Goal: Use online tool/utility: Utilize a website feature to perform a specific function

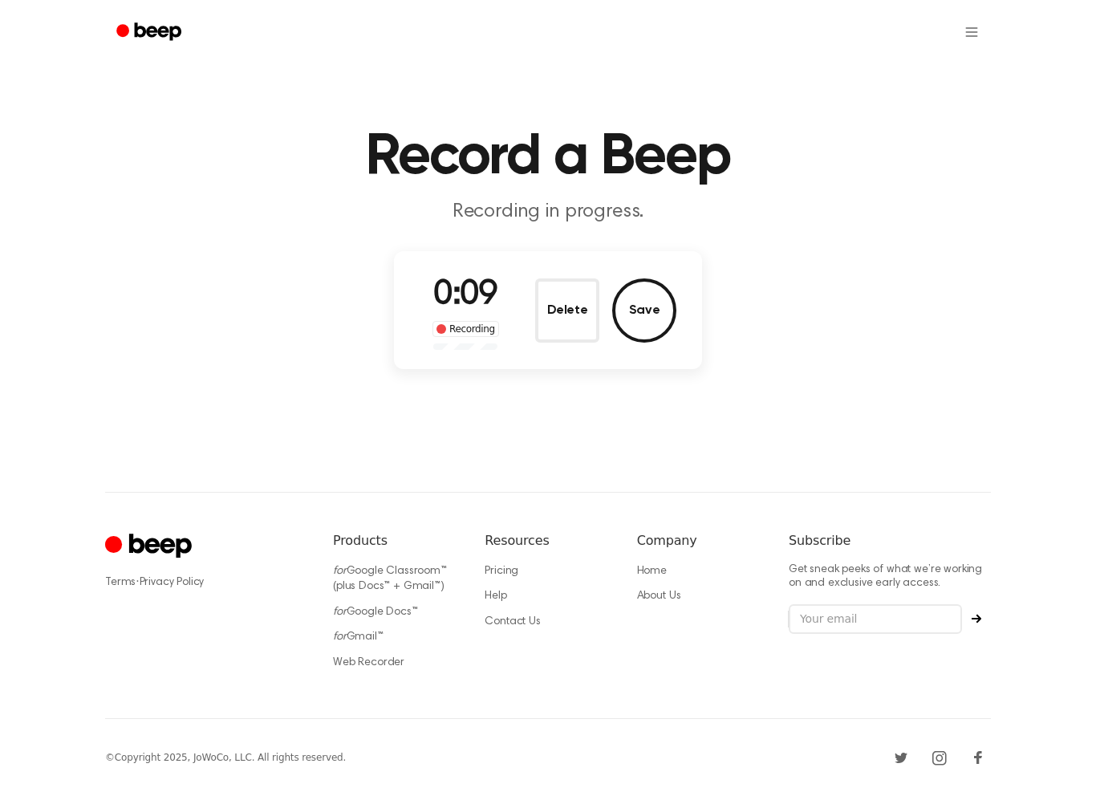
click at [579, 334] on button "Delete" at bounding box center [567, 311] width 64 height 64
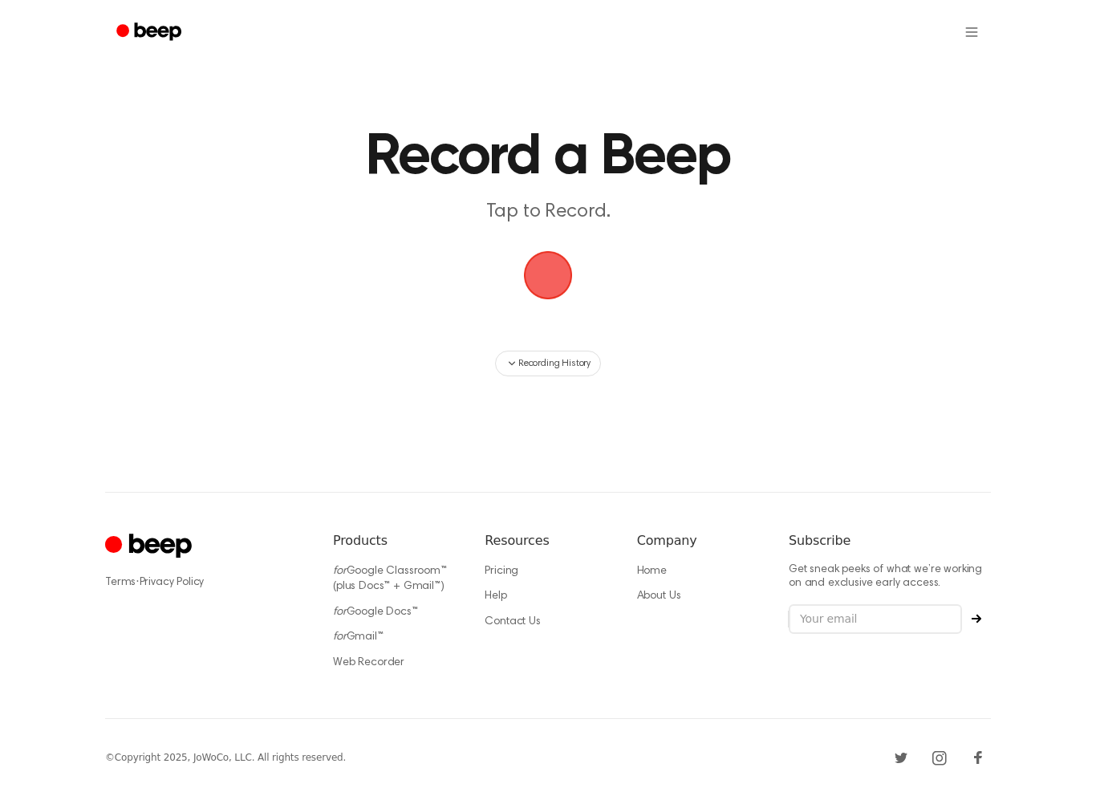
click at [555, 273] on span "button" at bounding box center [548, 275] width 62 height 62
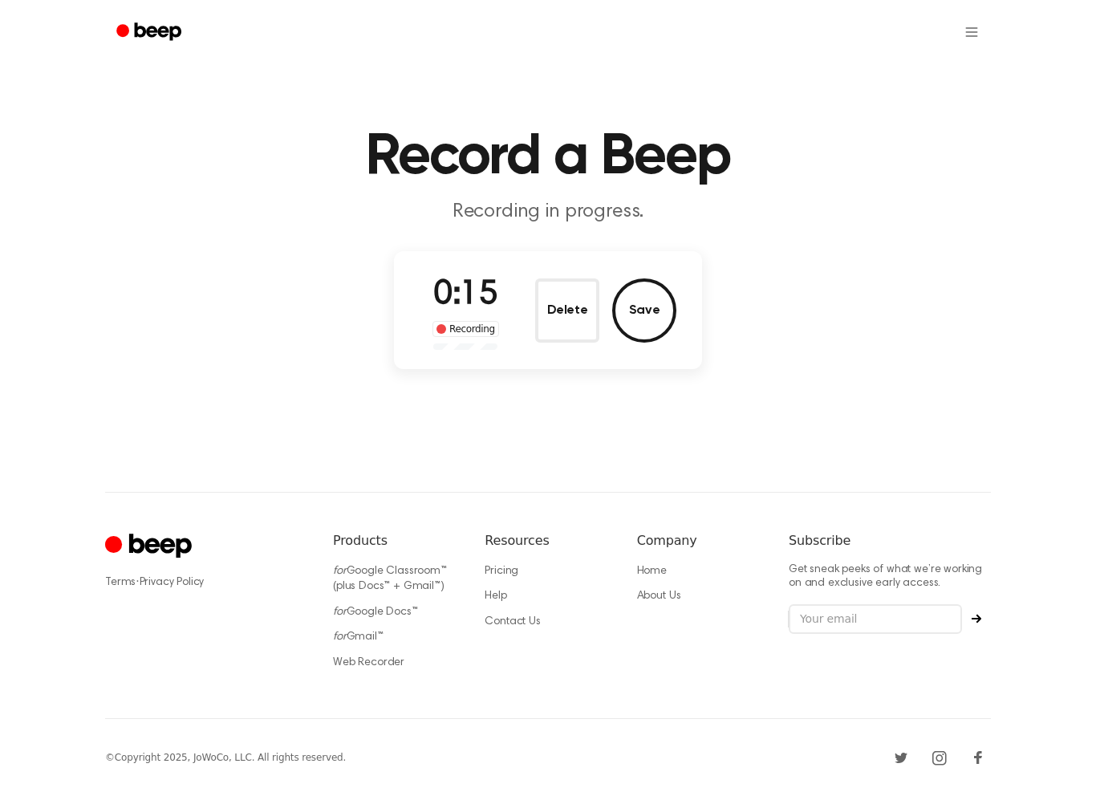
click at [643, 308] on button "Save" at bounding box center [644, 311] width 64 height 64
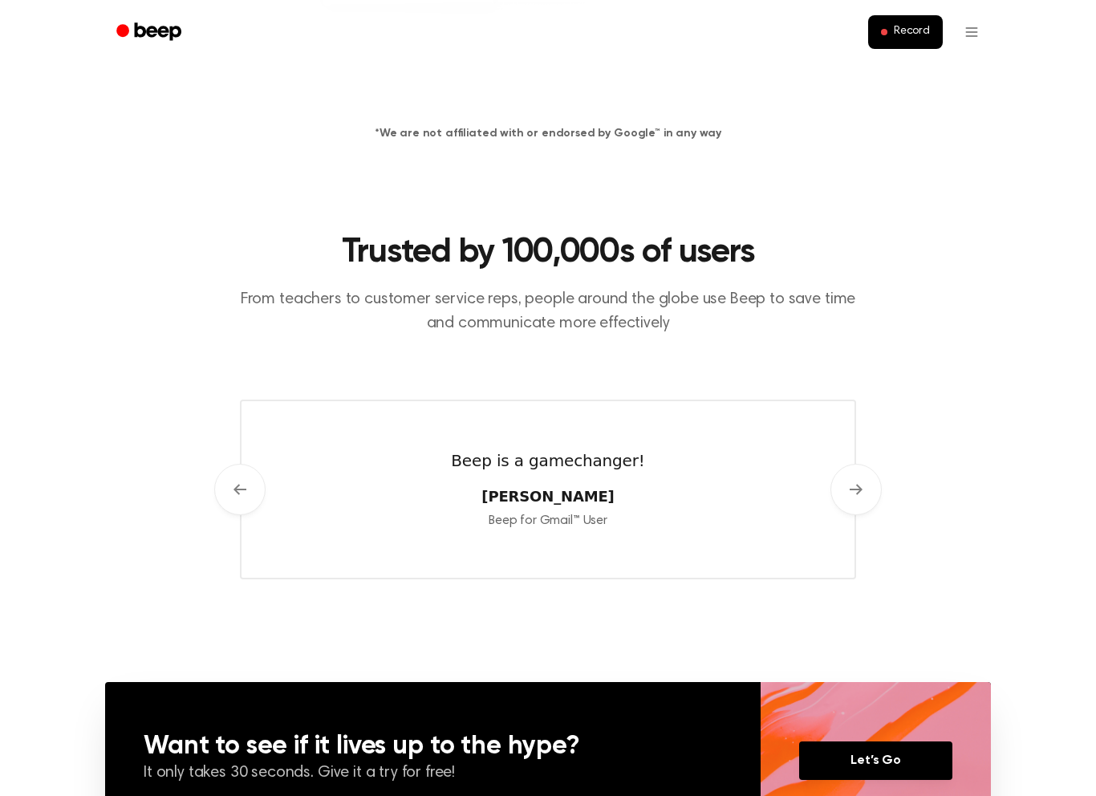
scroll to position [537, 0]
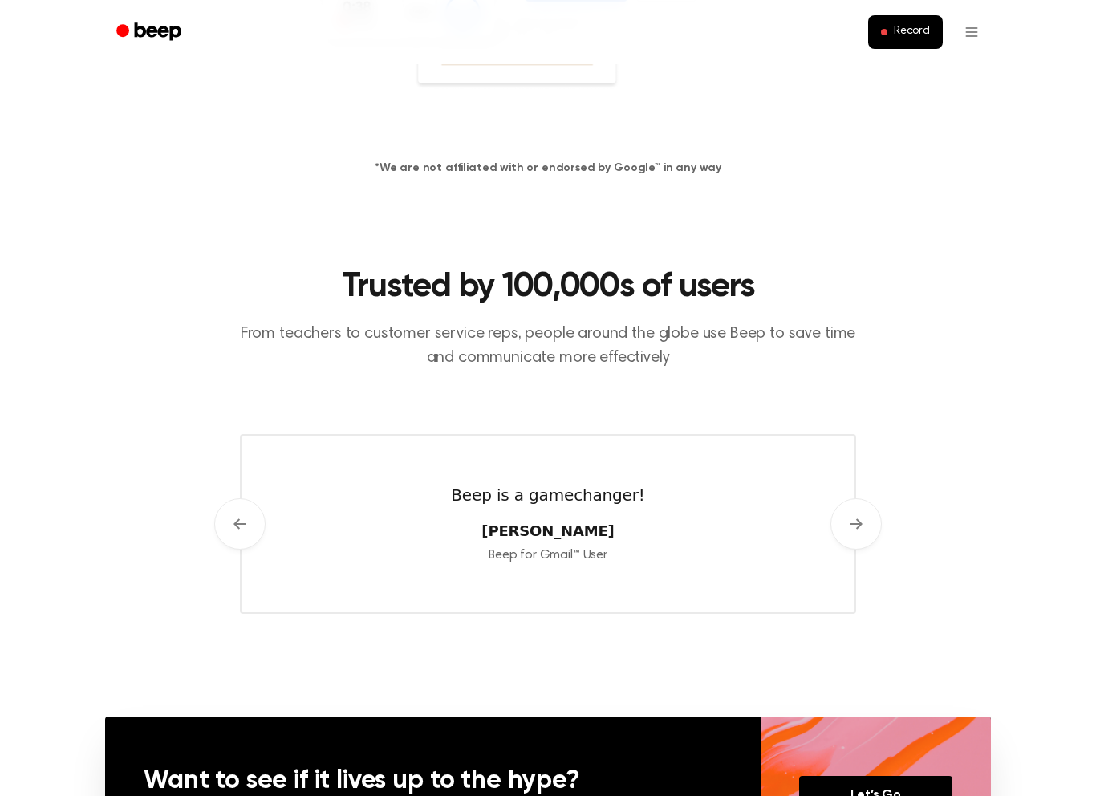
click at [928, 19] on button "Record" at bounding box center [905, 32] width 75 height 34
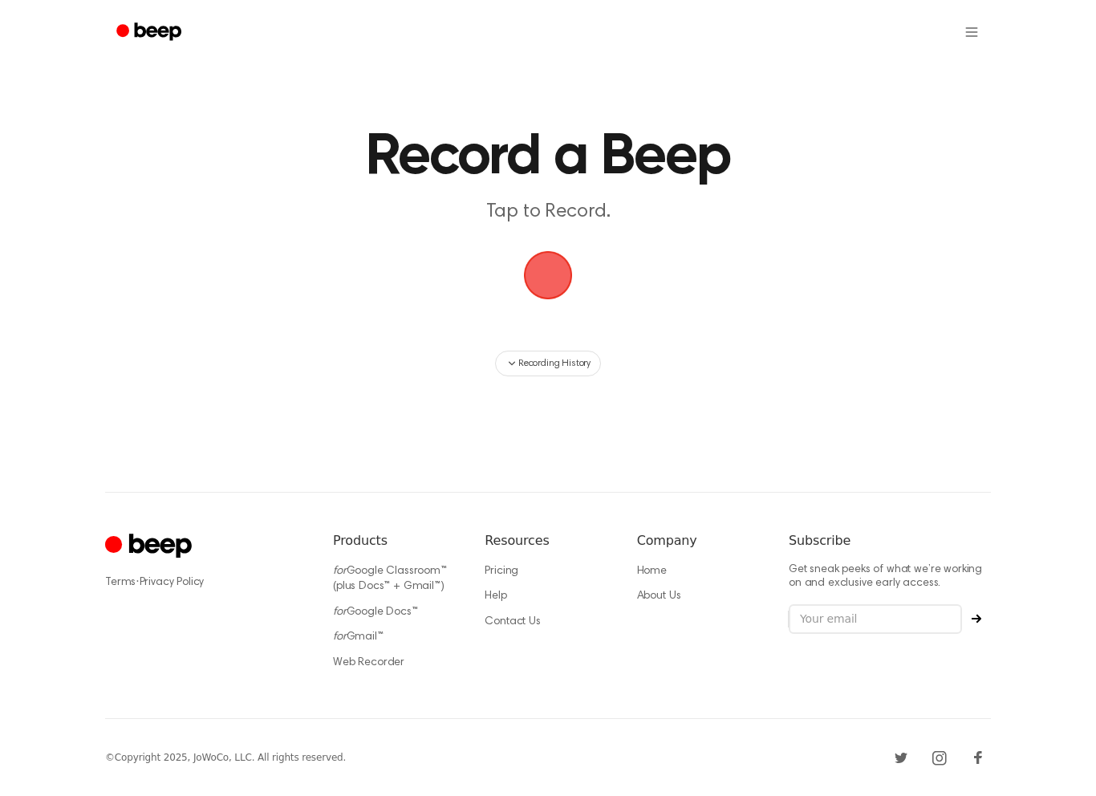
click at [552, 280] on span "button" at bounding box center [548, 275] width 67 height 67
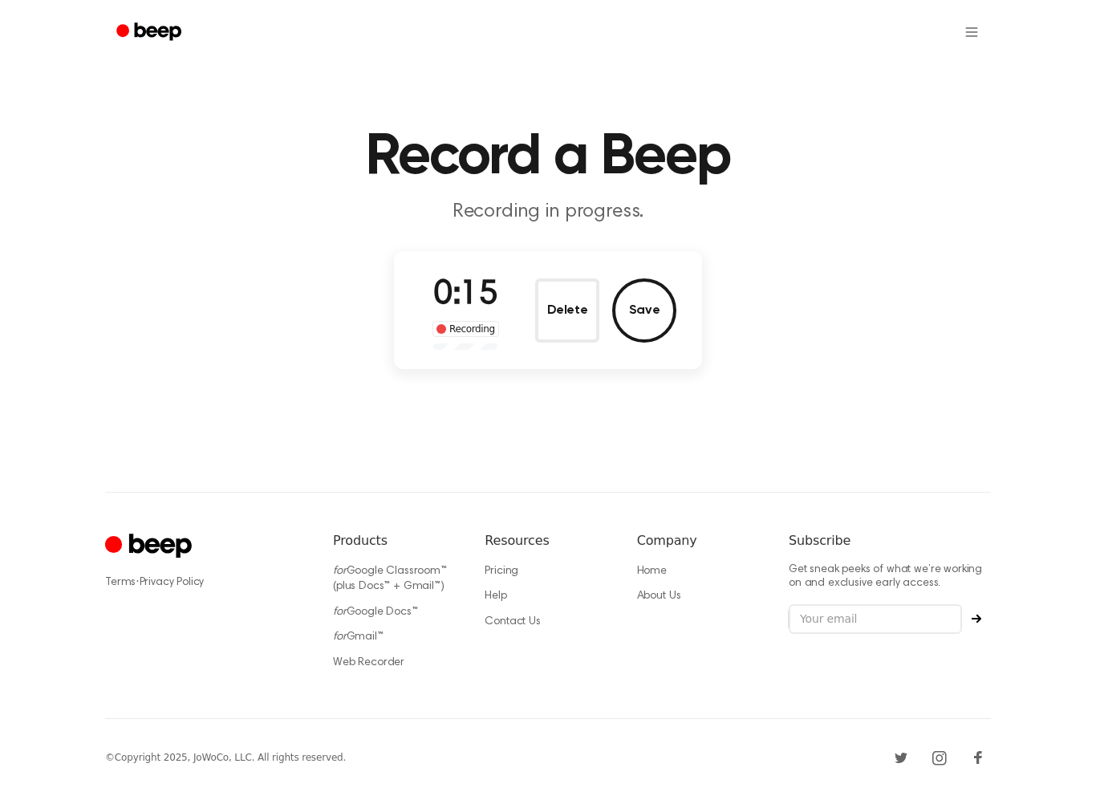
click at [645, 311] on button "Save" at bounding box center [644, 311] width 64 height 64
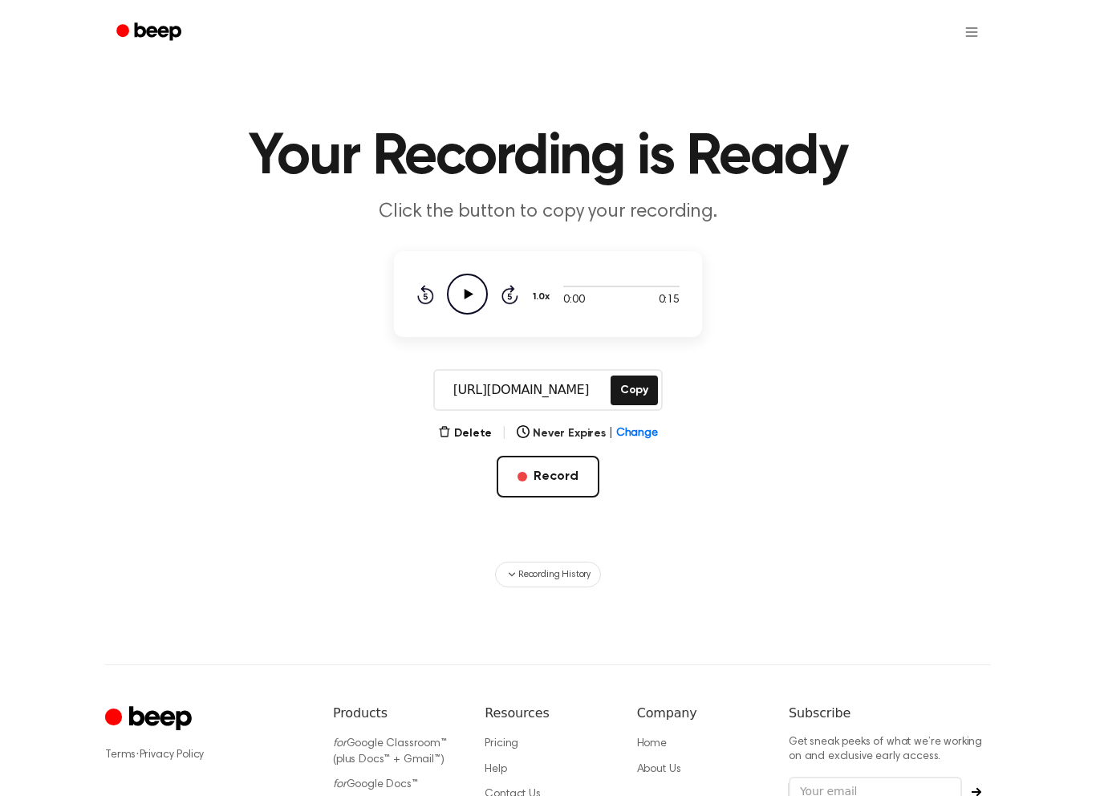
click at [556, 467] on button "Record" at bounding box center [548, 477] width 102 height 42
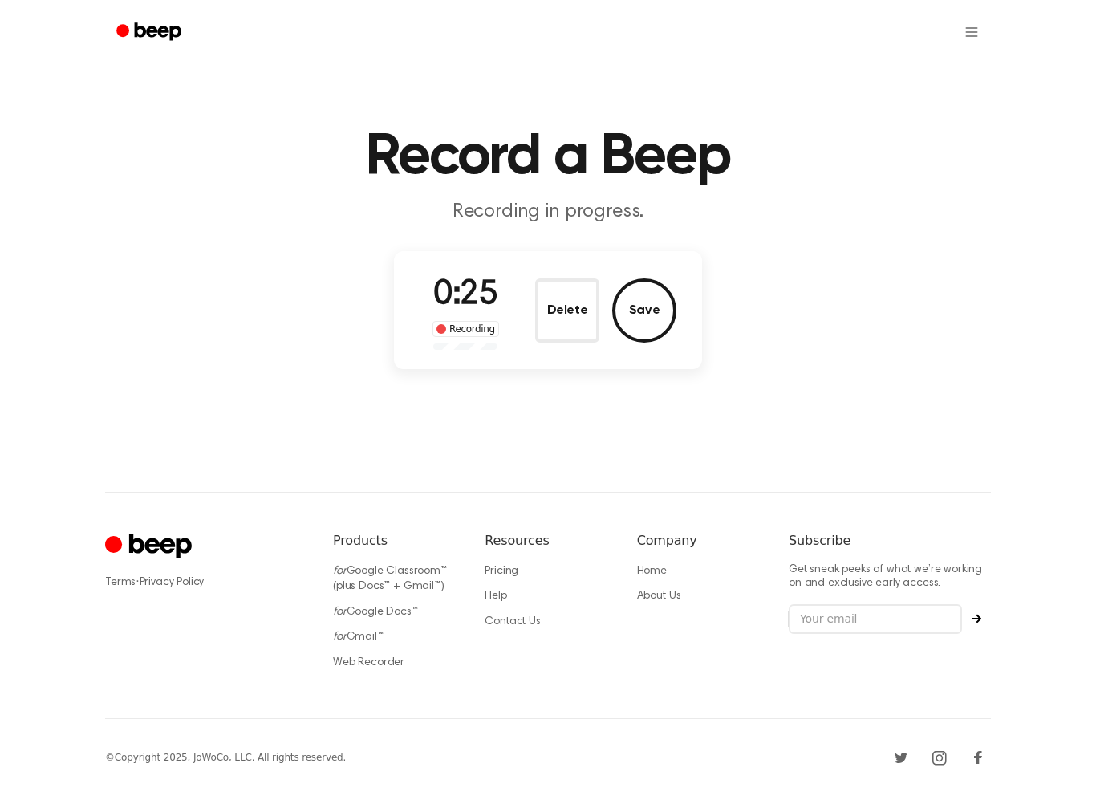
click at [636, 311] on button "Save" at bounding box center [644, 311] width 64 height 64
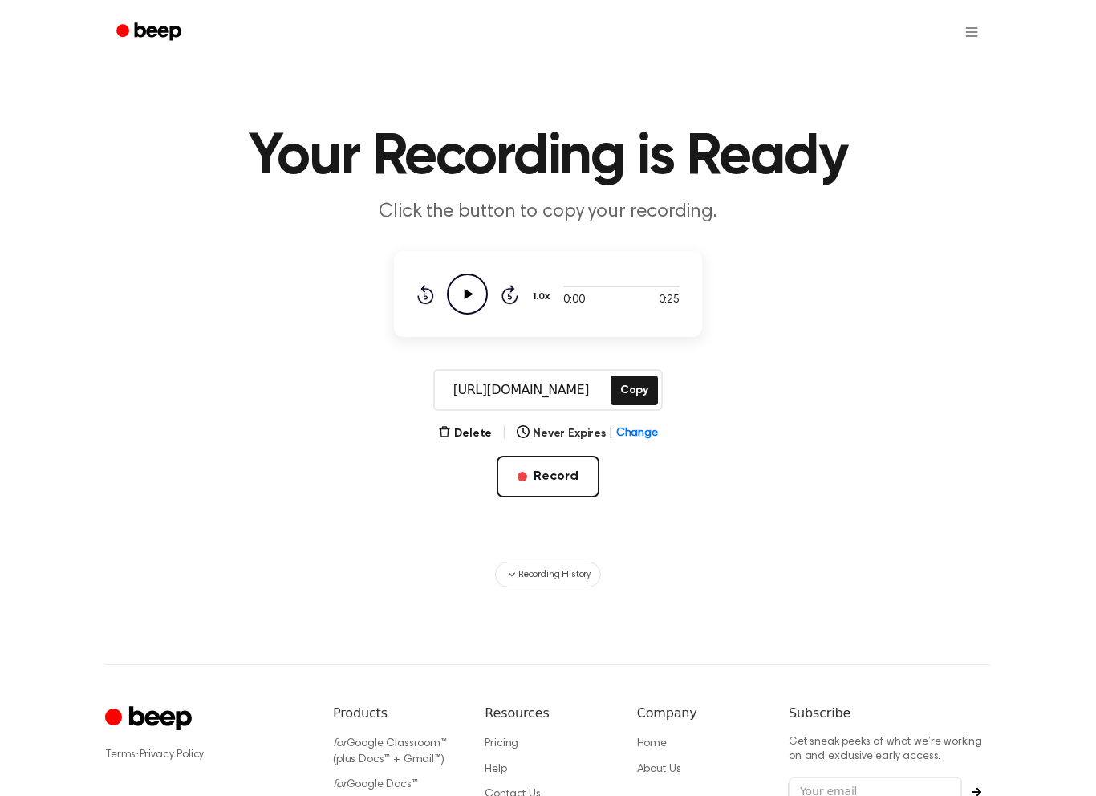
click at [555, 484] on button "Record" at bounding box center [548, 477] width 102 height 42
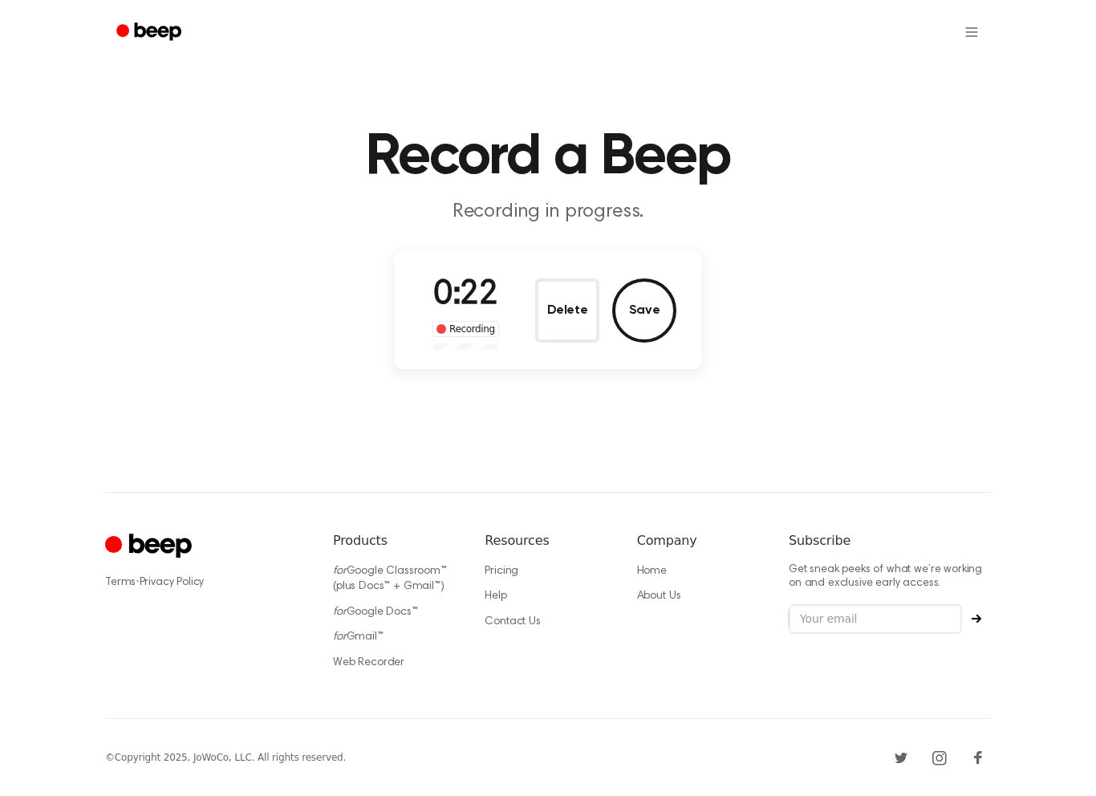
click at [645, 321] on button "Save" at bounding box center [644, 311] width 64 height 64
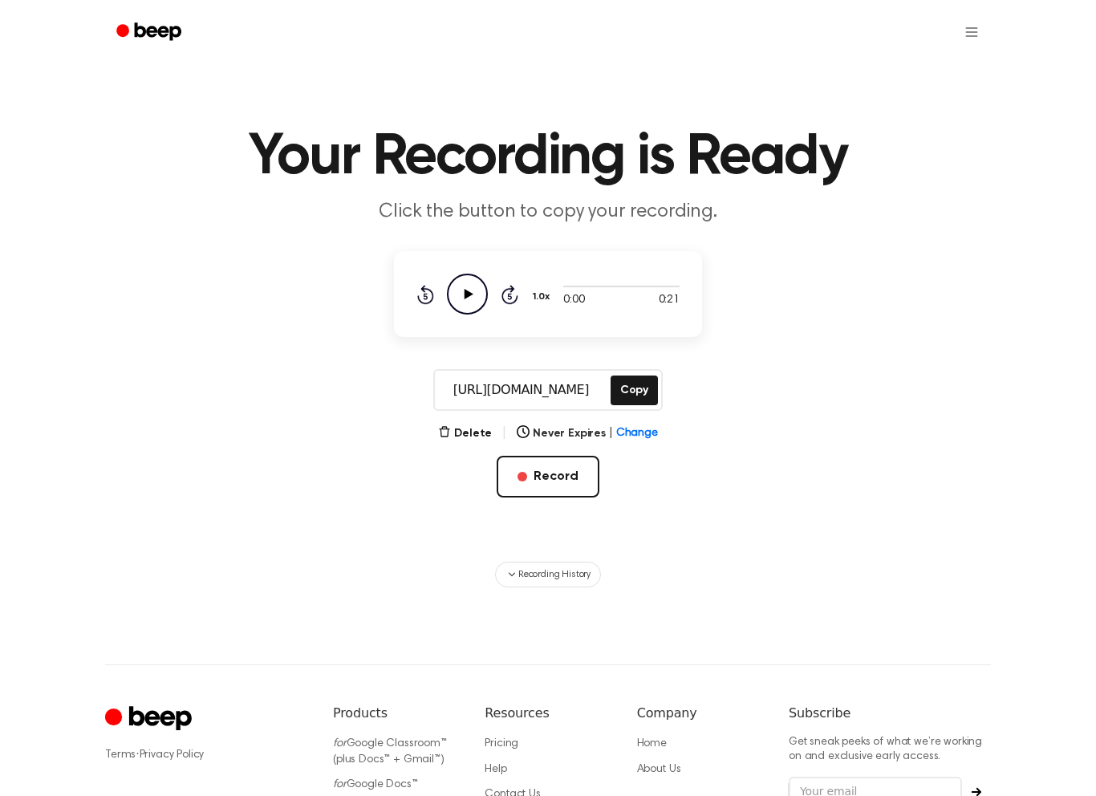
click at [579, 479] on button "Record" at bounding box center [548, 477] width 102 height 42
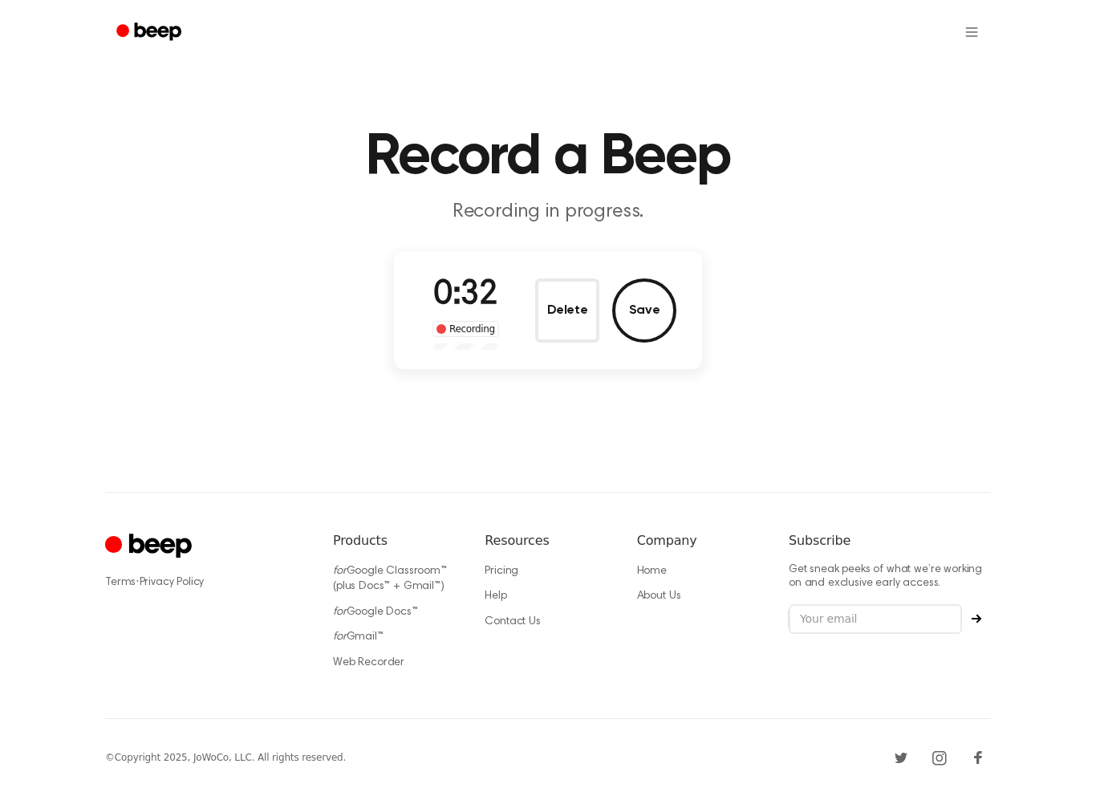
click at [660, 303] on button "Save" at bounding box center [644, 311] width 64 height 64
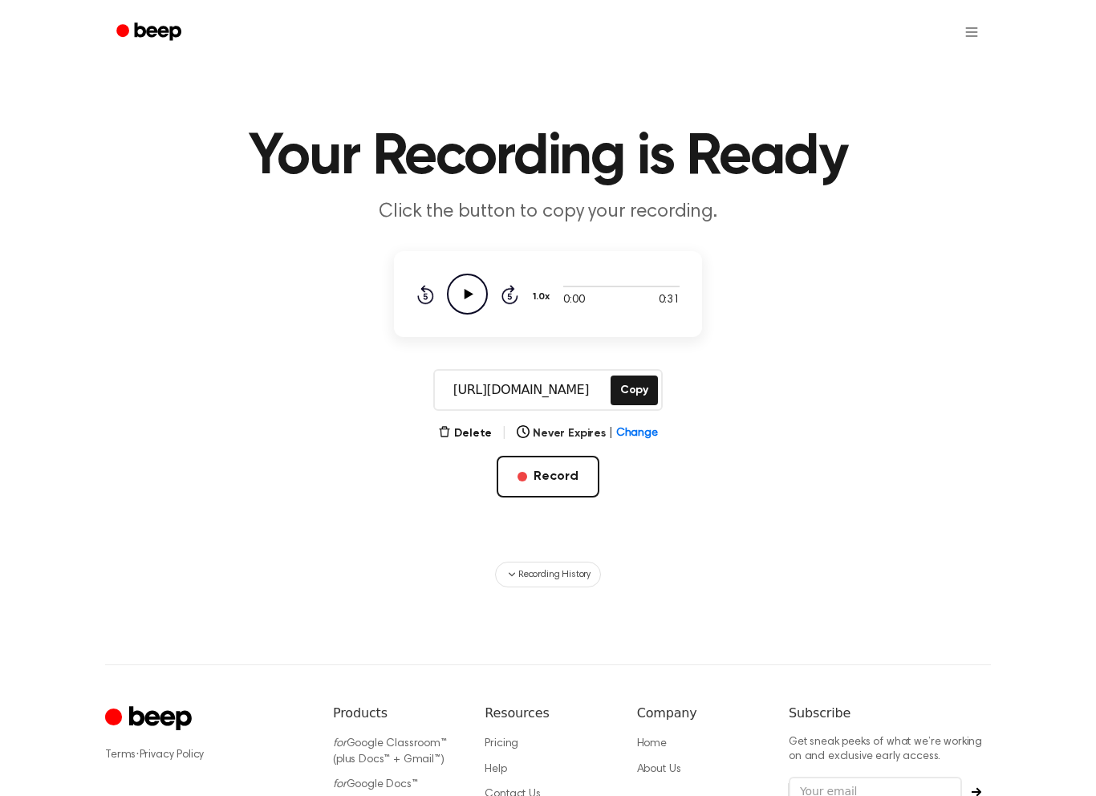
click at [572, 480] on button "Record" at bounding box center [548, 477] width 102 height 42
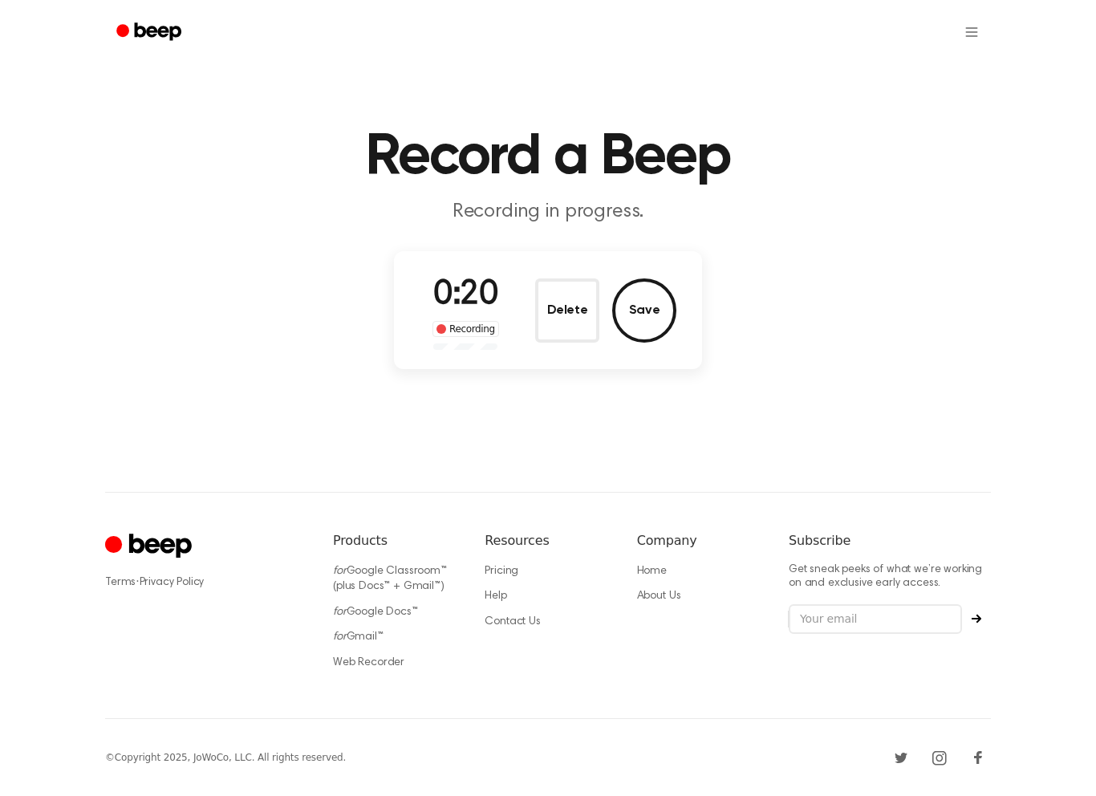
click at [554, 324] on button "Delete" at bounding box center [567, 311] width 64 height 64
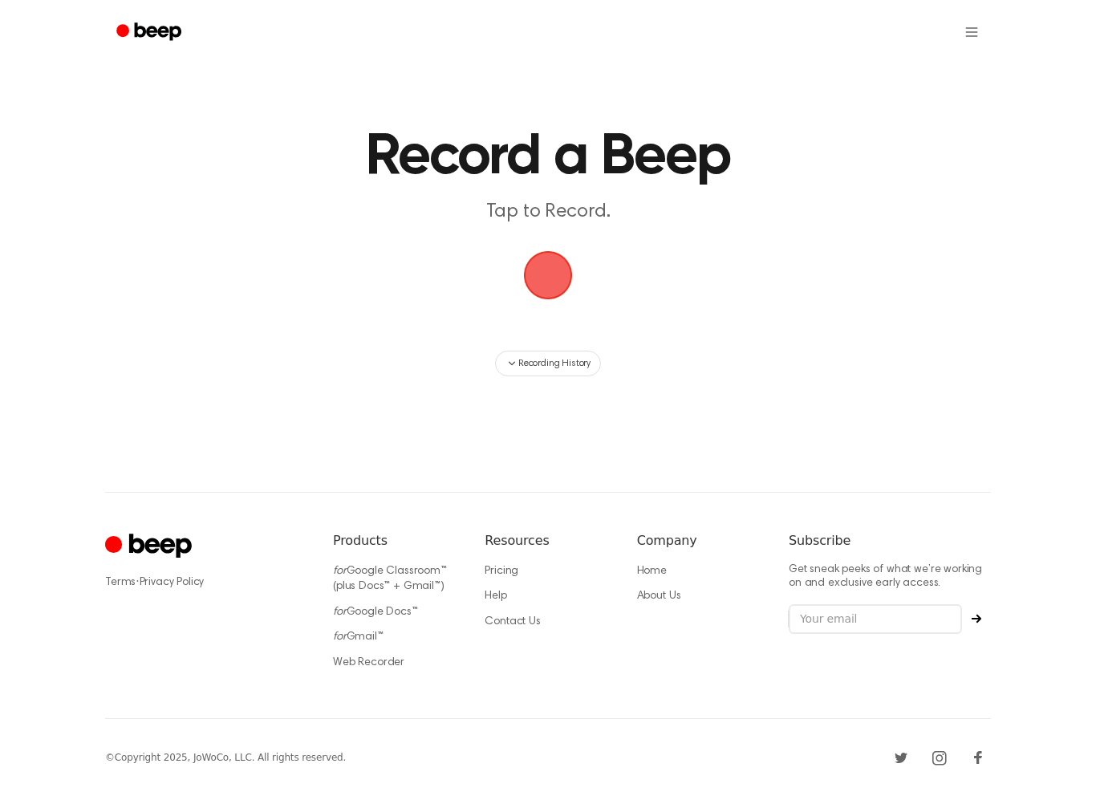
click at [564, 279] on span "button" at bounding box center [548, 275] width 58 height 58
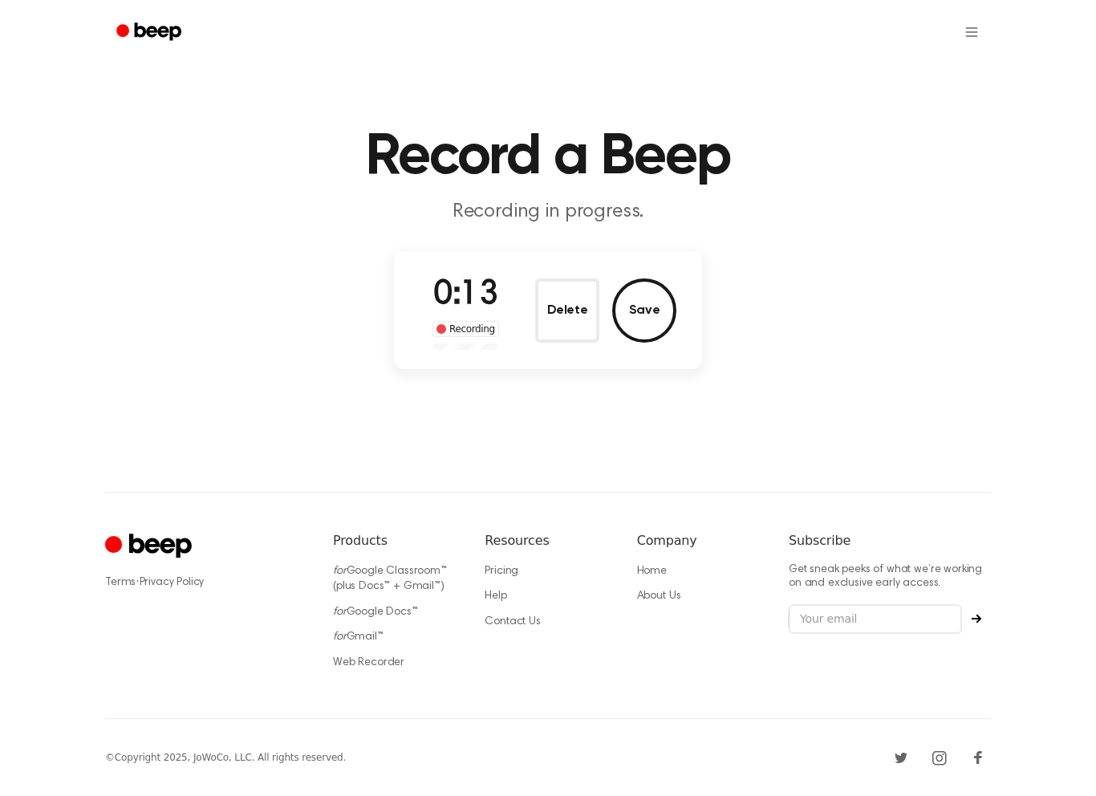
click at [655, 294] on button "Save" at bounding box center [644, 311] width 64 height 64
